Goal: Book appointment/travel/reservation

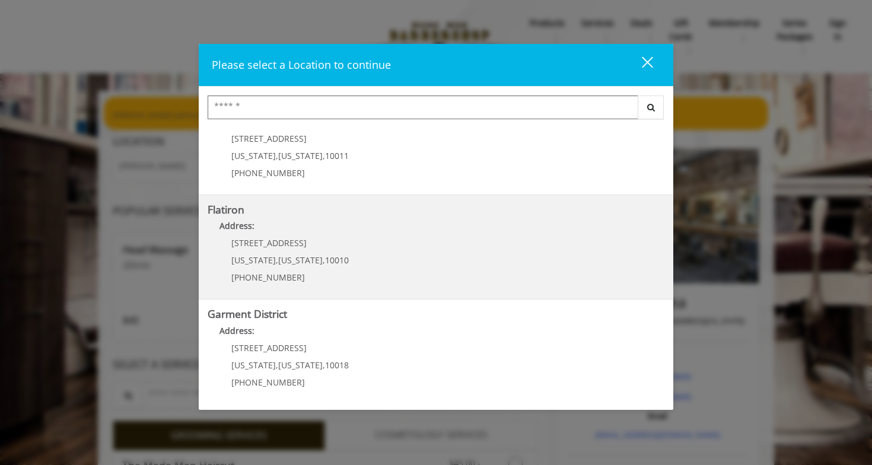
scroll to position [243, 0]
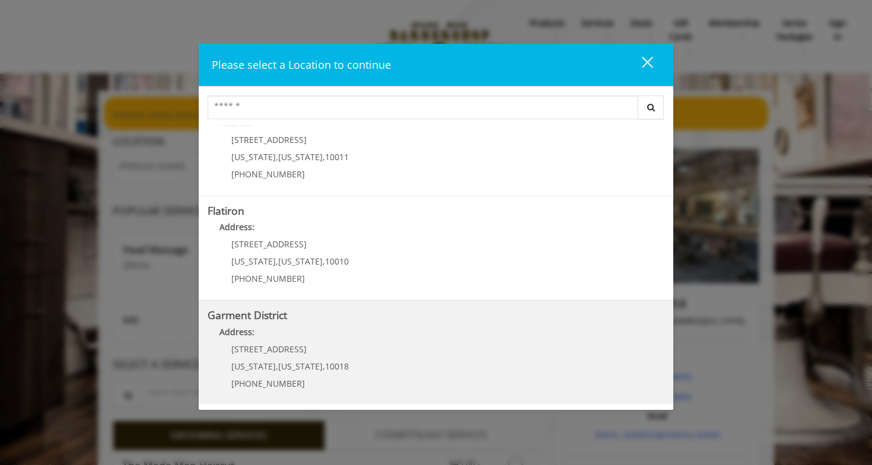
click at [345, 343] on District "Garment District Address: 1400 Broadway New York , New York , 10018 (212) 997-4…" at bounding box center [436, 352] width 457 height 87
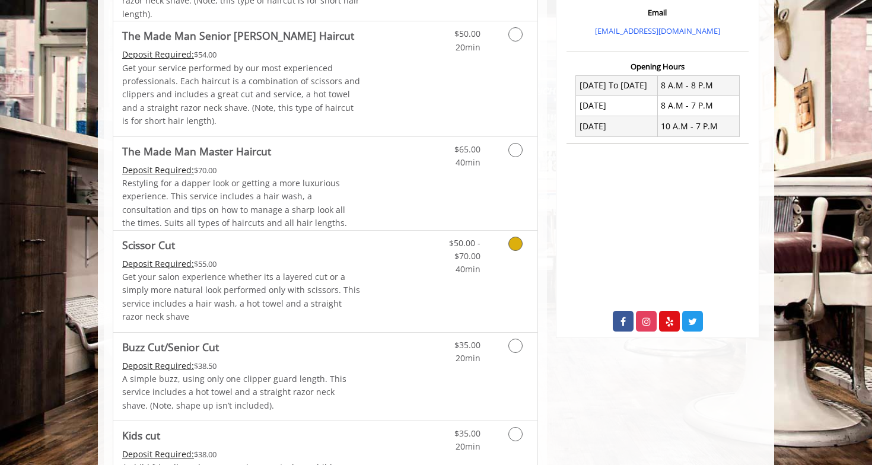
scroll to position [400, 0]
click at [513, 240] on icon "Grooming services" at bounding box center [515, 243] width 14 height 14
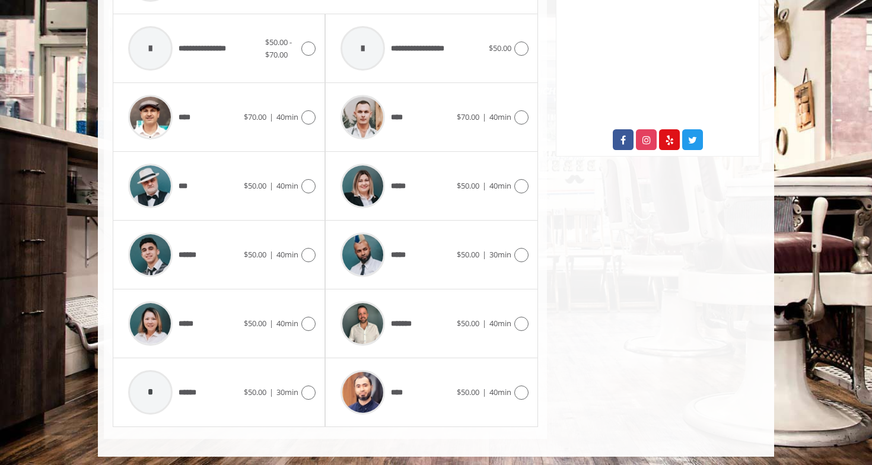
scroll to position [580, 0]
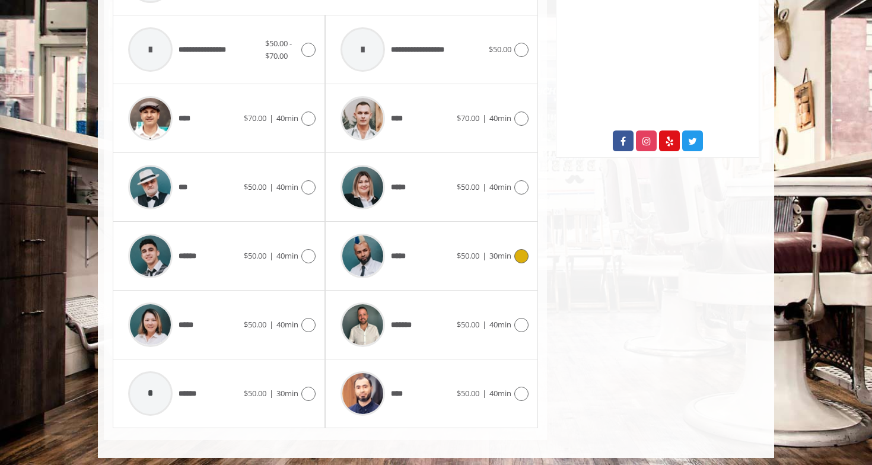
click at [459, 258] on div "***** $50.00 | 30min" at bounding box center [430, 256] width 193 height 56
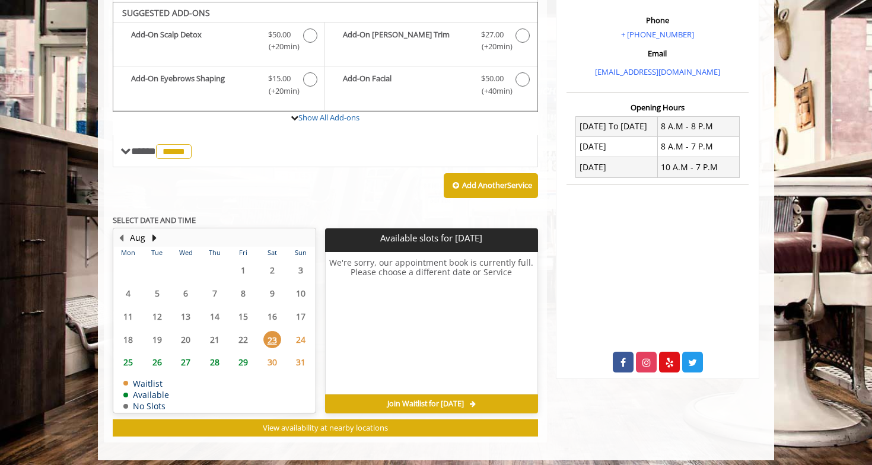
scroll to position [358, 0]
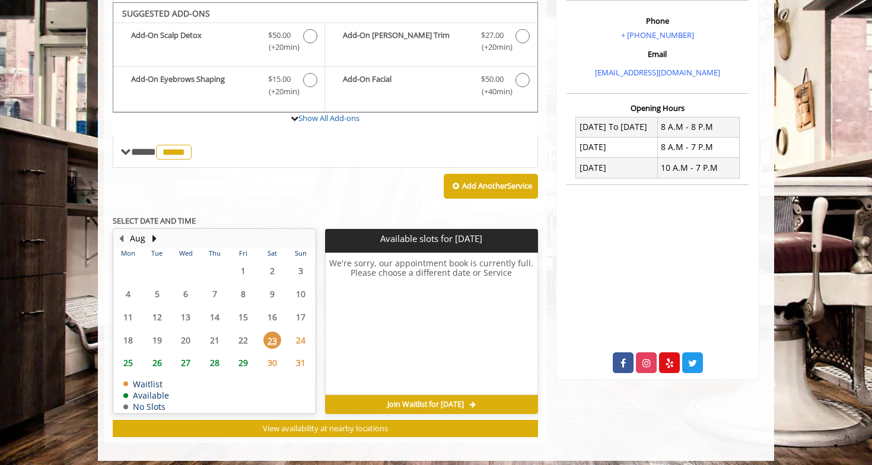
click at [302, 331] on span "24" at bounding box center [301, 339] width 18 height 17
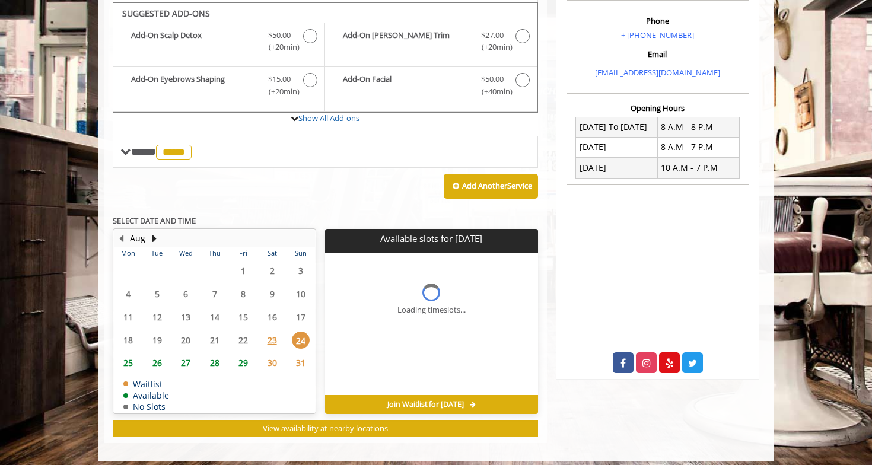
scroll to position [360, 0]
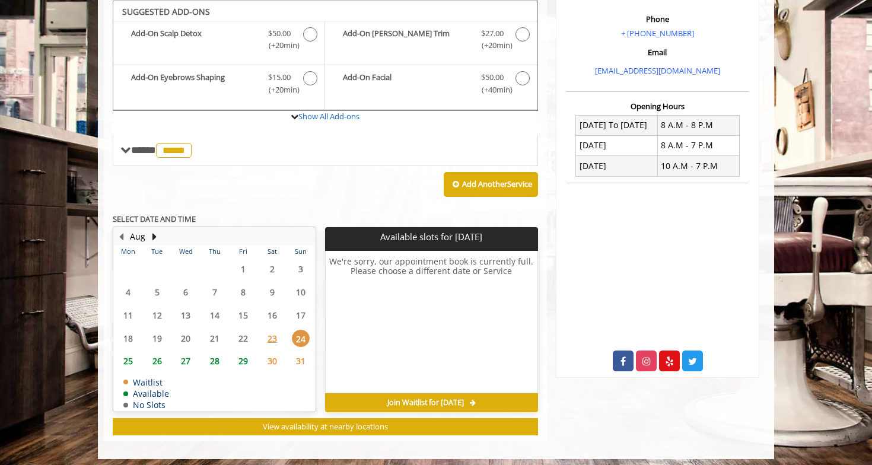
click at [130, 352] on span "25" at bounding box center [128, 360] width 18 height 17
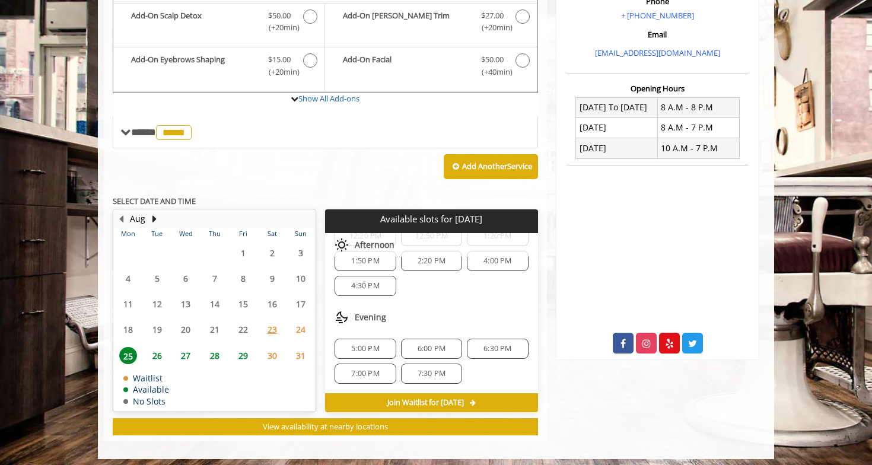
scroll to position [153, 0]
click at [187, 352] on span "27" at bounding box center [186, 355] width 18 height 17
click at [484, 344] on span "6:00 PM" at bounding box center [497, 348] width 28 height 9
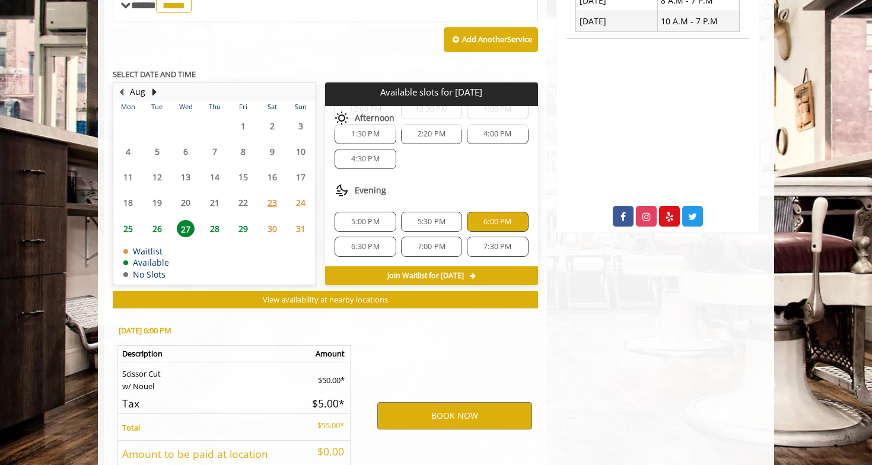
scroll to position [589, 0]
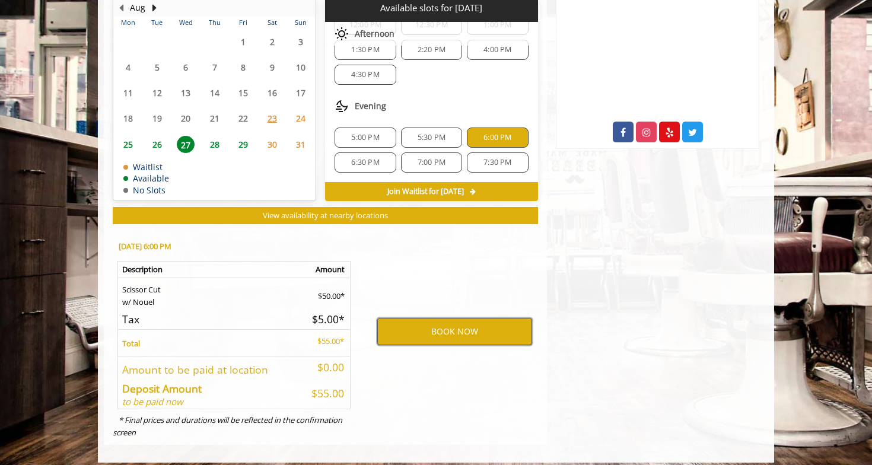
click at [468, 318] on button "BOOK NOW" at bounding box center [454, 331] width 155 height 27
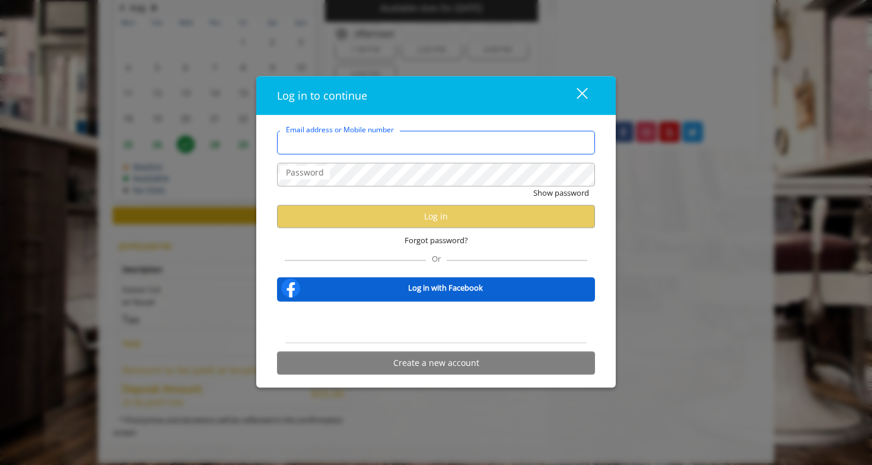
type input "**********"
click at [320, 174] on label "Password" at bounding box center [305, 172] width 50 height 13
click at [367, 263] on form "**********" at bounding box center [436, 256] width 318 height 250
click at [411, 323] on div "Sign in with Google. Opens in new tab" at bounding box center [436, 322] width 138 height 26
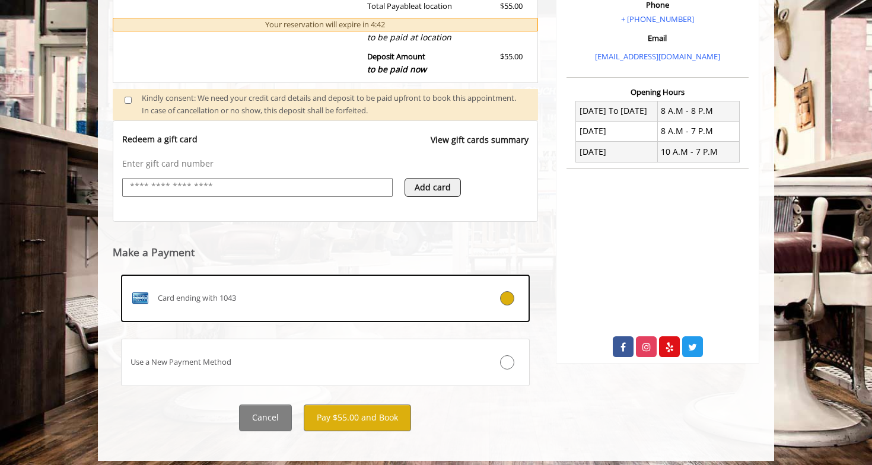
scroll to position [374, 0]
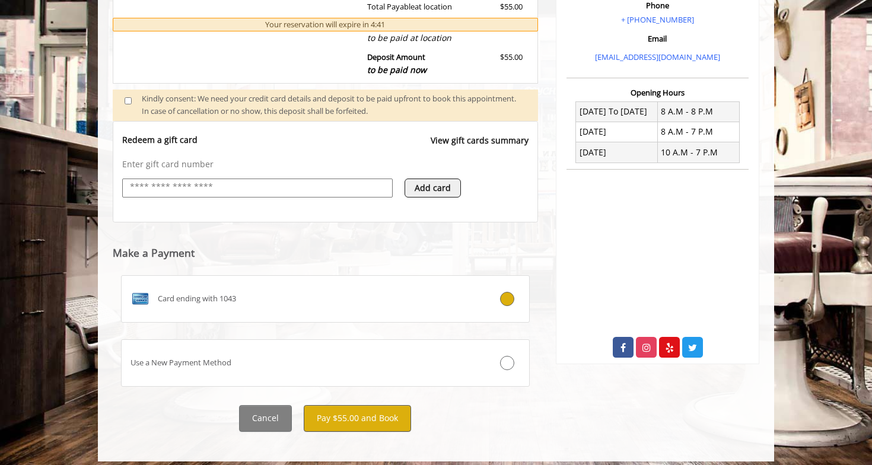
click at [354, 410] on button "Pay $55.00 and Book" at bounding box center [357, 418] width 107 height 27
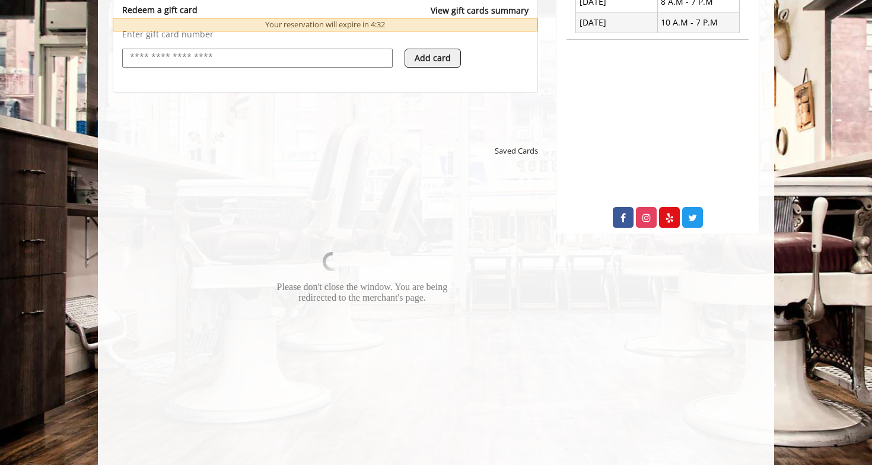
scroll to position [504, 0]
